Goal: Transaction & Acquisition: Book appointment/travel/reservation

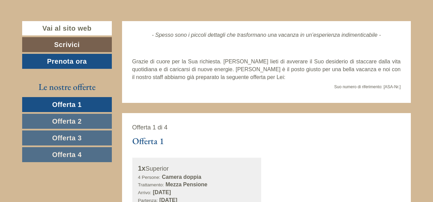
scroll to position [218, 0]
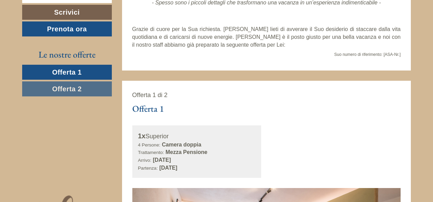
scroll to position [210, 0]
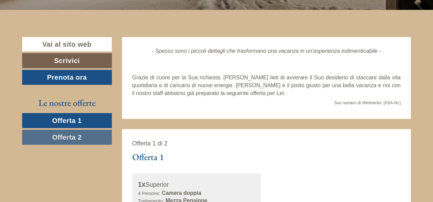
click at [52, 137] on span "Offerta 2" at bounding box center [67, 138] width 30 height 8
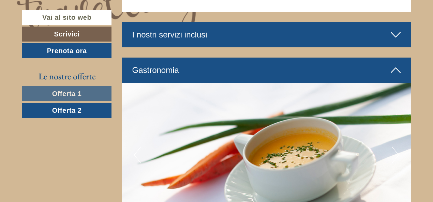
scroll to position [908, 0]
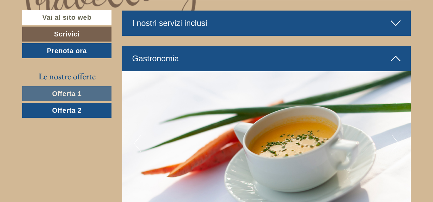
click at [396, 26] on icon at bounding box center [396, 23] width 10 height 12
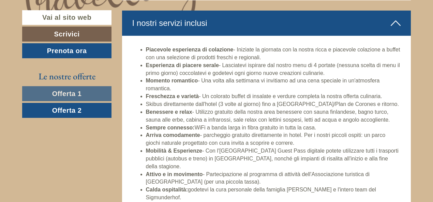
click at [396, 27] on icon at bounding box center [396, 23] width 10 height 12
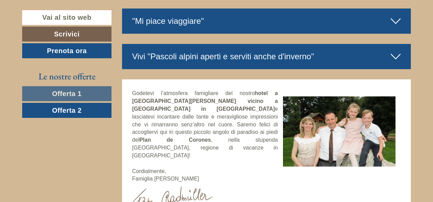
scroll to position [2048, 0]
